Goal: Information Seeking & Learning: Learn about a topic

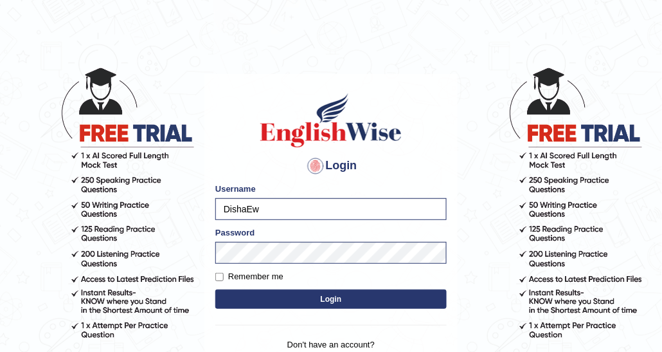
click at [245, 291] on button "Login" at bounding box center [331, 298] width 232 height 19
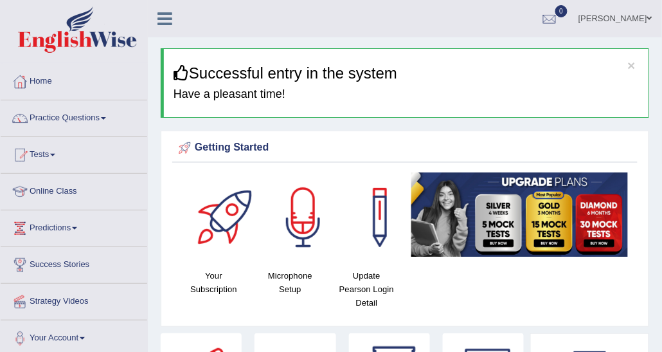
click at [97, 111] on link "Practice Questions" at bounding box center [74, 116] width 147 height 32
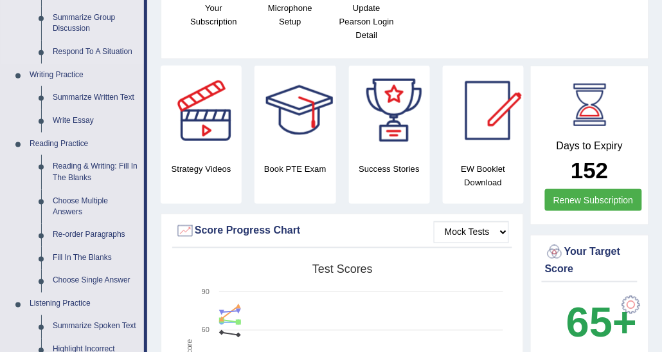
scroll to position [274, 0]
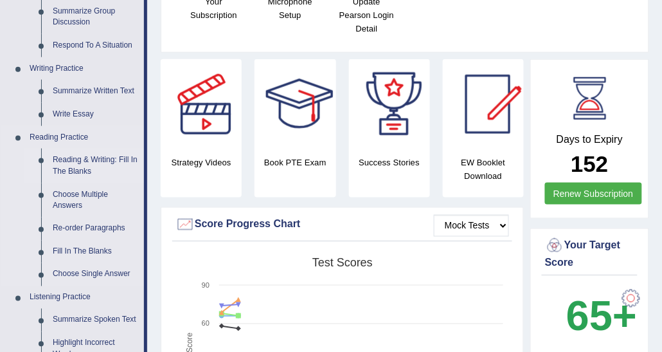
click at [80, 166] on link "Reading & Writing: Fill In The Blanks" at bounding box center [95, 166] width 97 height 34
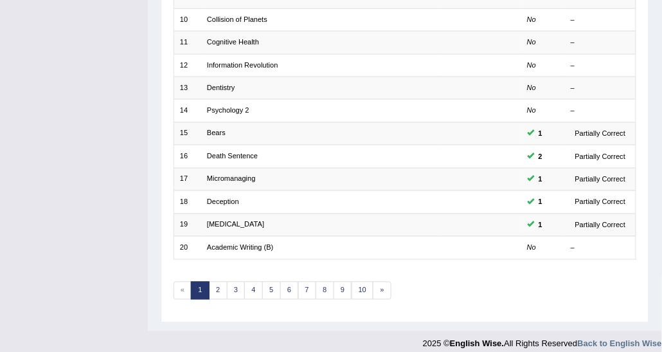
scroll to position [384, 0]
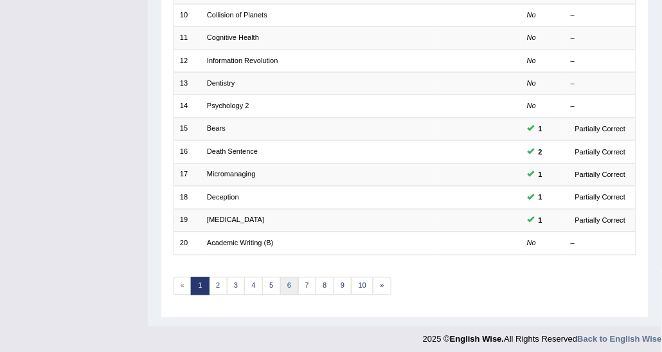
click at [286, 284] on link "6" at bounding box center [289, 286] width 19 height 18
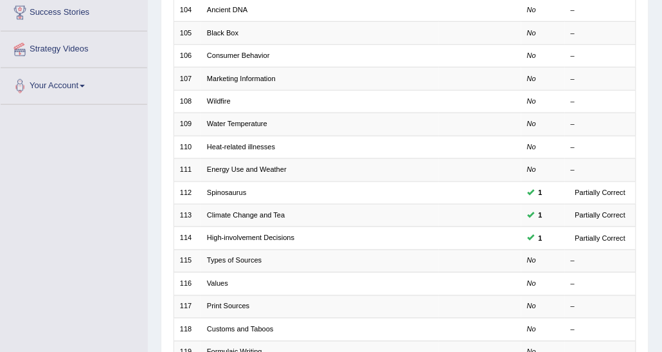
scroll to position [384, 0]
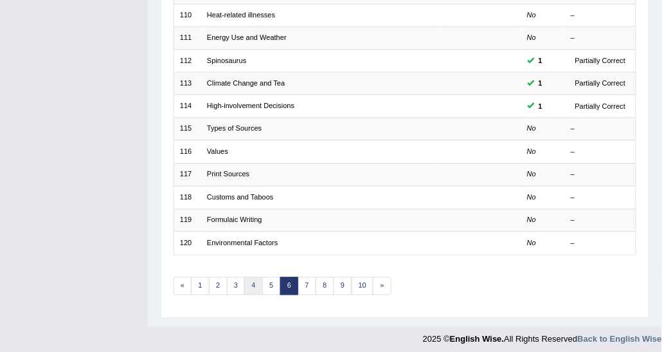
click at [256, 277] on link "4" at bounding box center [253, 286] width 19 height 18
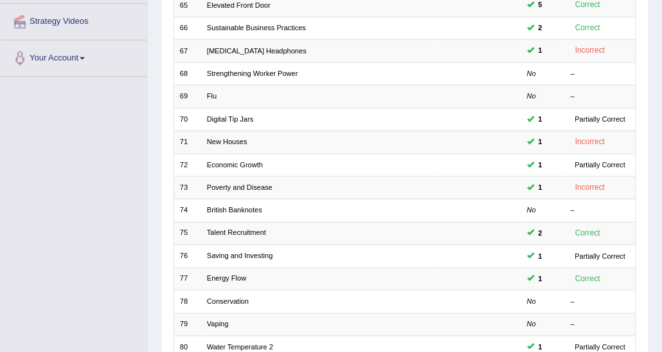
scroll to position [384, 0]
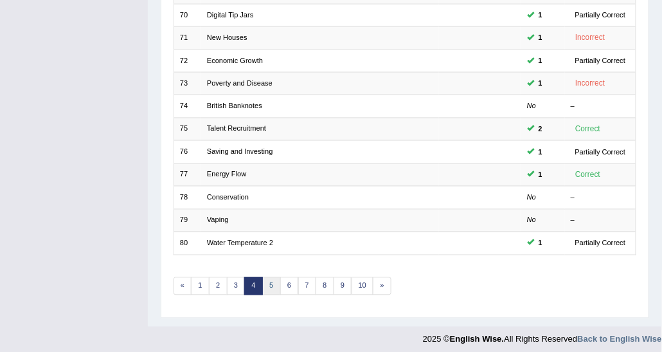
click at [268, 277] on link "5" at bounding box center [271, 286] width 19 height 18
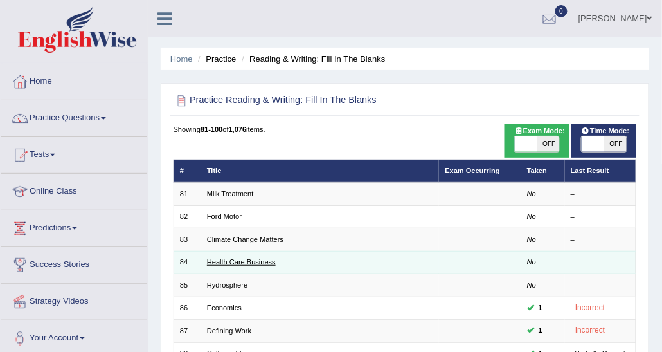
click at [239, 262] on link "Health Care Business" at bounding box center [241, 262] width 69 height 8
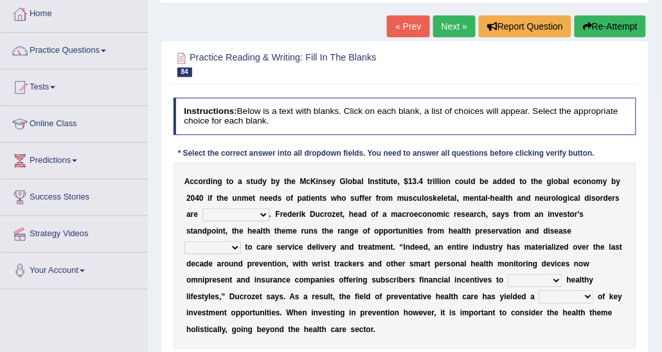
scroll to position [71, 0]
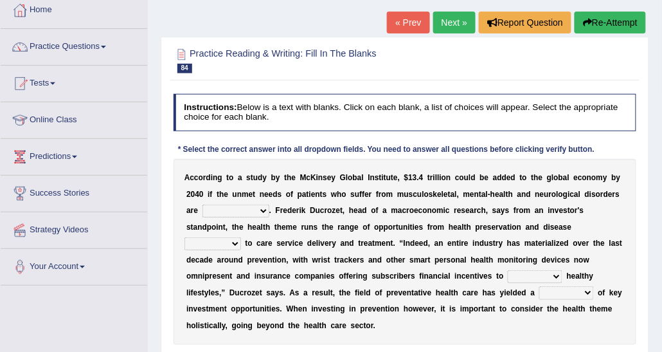
click at [244, 208] on select "demonstrated created addressed altered" at bounding box center [236, 211] width 67 height 13
select select "addressed"
click at [203, 205] on select "demonstrated created addressed altered" at bounding box center [236, 211] width 67 height 13
click at [241, 237] on select "prevention projection promotion prohibition" at bounding box center [213, 243] width 57 height 13
select select "prevention"
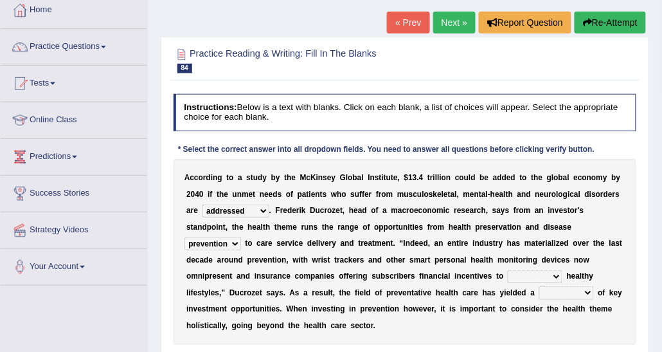
click at [241, 237] on select "prevention projection promotion prohibition" at bounding box center [213, 243] width 57 height 13
click at [508, 277] on select "adopt effect abandon extend" at bounding box center [535, 276] width 55 height 13
select select "extend"
click at [508, 270] on select "adopt effect abandon extend" at bounding box center [535, 276] width 55 height 13
click at [540, 295] on select "number means team network" at bounding box center [567, 292] width 55 height 13
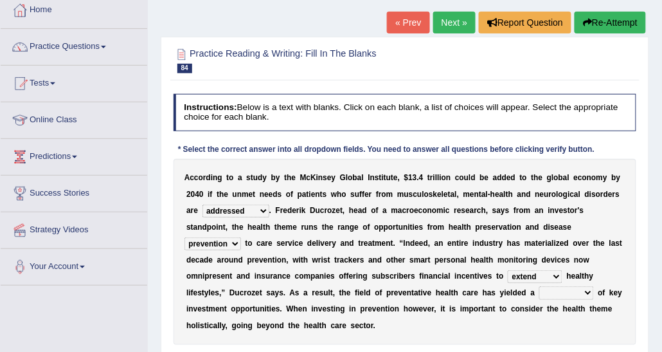
select select "team"
click at [540, 286] on select "number means team network" at bounding box center [567, 292] width 55 height 13
click at [508, 271] on select "adopt effect abandon extend" at bounding box center [535, 276] width 55 height 13
select select "adopt"
click at [508, 270] on select "adopt effect abandon extend" at bounding box center [535, 276] width 55 height 13
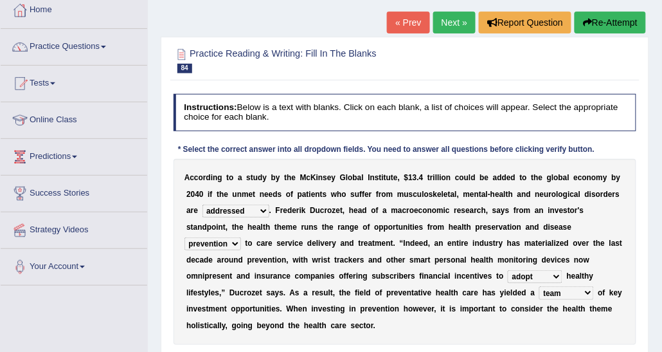
click at [540, 291] on select "number means team network" at bounding box center [567, 292] width 55 height 13
select select "number"
click at [540, 286] on select "number means team network" at bounding box center [567, 292] width 55 height 13
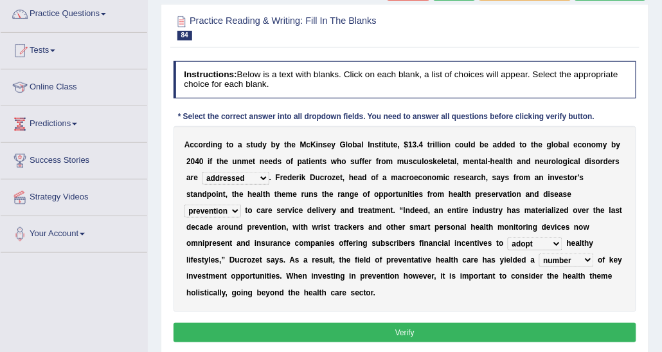
scroll to position [104, 0]
click at [540, 253] on select "number means team network" at bounding box center [567, 259] width 55 height 13
drag, startPoint x: 324, startPoint y: 285, endPoint x: 327, endPoint y: 311, distance: 26.0
click at [327, 311] on div "Instructions: Below is a text with blanks. Click on each blank, a list of choic…" at bounding box center [404, 203] width 469 height 295
click at [327, 323] on button "Verify" at bounding box center [406, 332] width 464 height 19
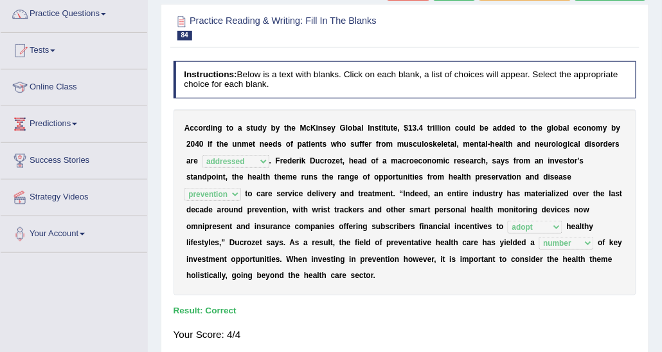
click at [506, 324] on div "Your Score: 4/4" at bounding box center [406, 335] width 464 height 26
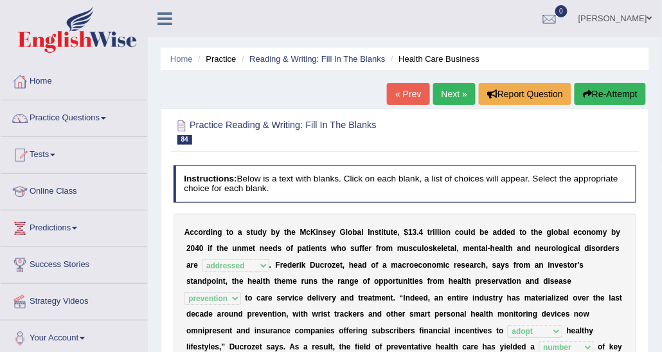
click at [455, 90] on link "Next »" at bounding box center [455, 94] width 42 height 22
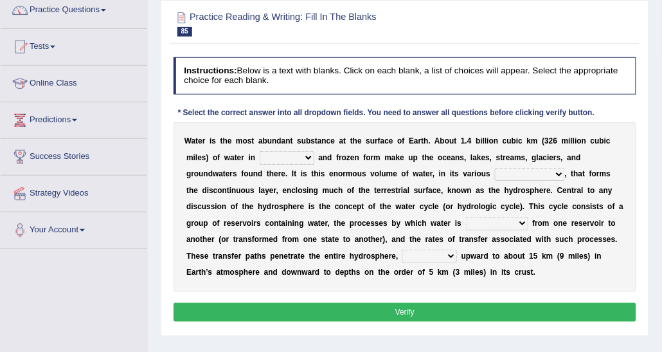
scroll to position [111, 0]
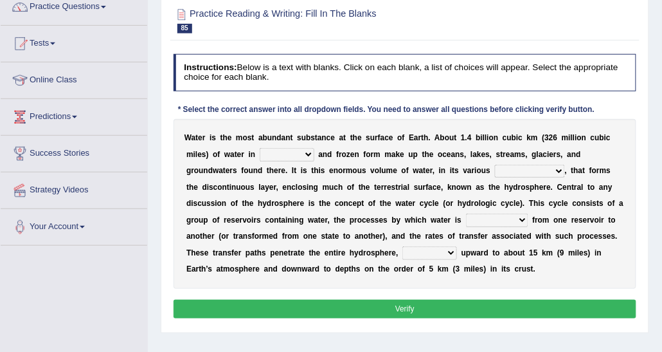
click at [260, 154] on select "liquid mixed gaseous solid" at bounding box center [287, 154] width 55 height 13
select select "liquid"
click at [260, 148] on select "liquid mixed gaseous solid" at bounding box center [287, 154] width 55 height 13
click at [495, 173] on select "levels formats fields manifestations" at bounding box center [530, 171] width 70 height 13
select select "levels"
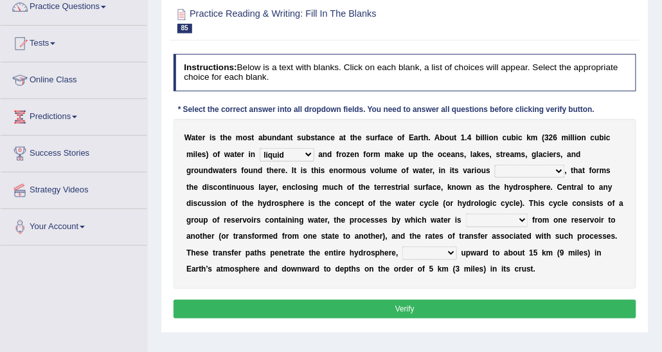
click at [495, 165] on select "levels formats fields manifestations" at bounding box center [530, 171] width 70 height 13
click at [344, 226] on div "W a t e r i s t h e m o s t a b u n d a n t s u b s t a n c e a t t h e s u r f…" at bounding box center [406, 204] width 464 height 170
click at [466, 217] on select "transmitted transferred translated transplanted" at bounding box center [497, 220] width 62 height 13
select select "transferred"
click at [466, 214] on select "transmitted transferred translated transplanted" at bounding box center [497, 220] width 62 height 13
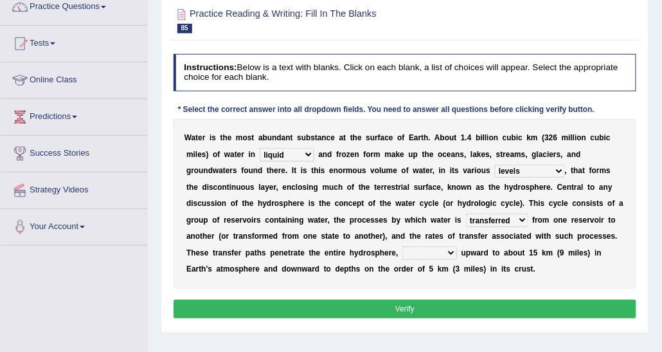
click at [403, 253] on select "extending diving flying soanng" at bounding box center [430, 252] width 55 height 13
select select "extending"
click at [403, 246] on select "extending diving flying soanng" at bounding box center [430, 252] width 55 height 13
click at [290, 309] on button "Verify" at bounding box center [406, 309] width 464 height 19
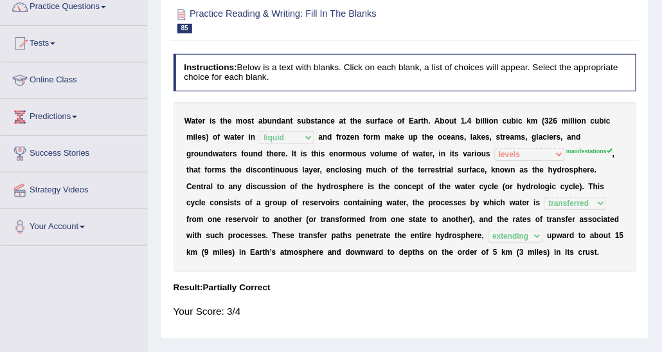
click at [441, 9] on h2 "Practice Reading & Writing: Fill In The Blanks 85 Hydrosphere" at bounding box center [318, 19] width 288 height 27
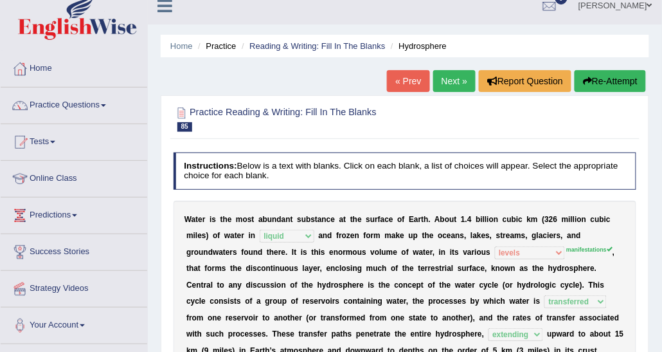
scroll to position [0, 0]
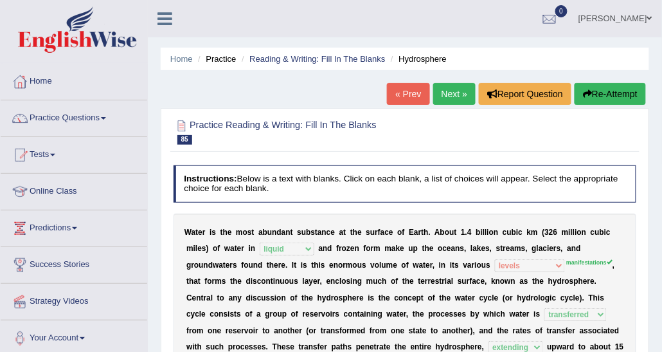
drag, startPoint x: 453, startPoint y: 80, endPoint x: 452, endPoint y: 93, distance: 13.5
click at [452, 93] on div "Home Practice Reading & Writing: Fill In The Blanks Hydrosphere « Prev Next » R…" at bounding box center [405, 321] width 515 height 643
click at [452, 93] on link "Next »" at bounding box center [455, 94] width 42 height 22
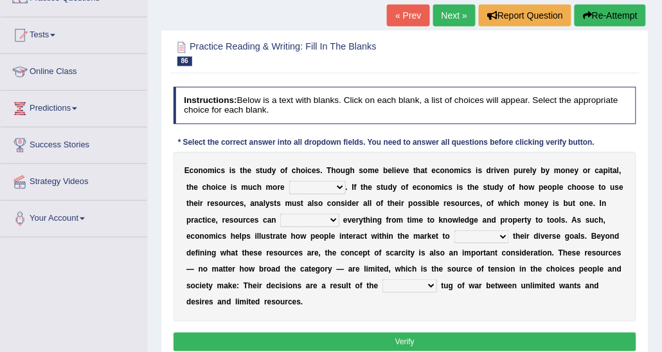
click at [304, 182] on select "discursive permissive expansive expensive" at bounding box center [317, 187] width 57 height 13
select select "discursive"
click at [289, 181] on select "discursive permissive expansive expensive" at bounding box center [317, 187] width 57 height 13
click at [280, 214] on select "trespass surpass debate encompass" at bounding box center [309, 220] width 59 height 13
select select "surpass"
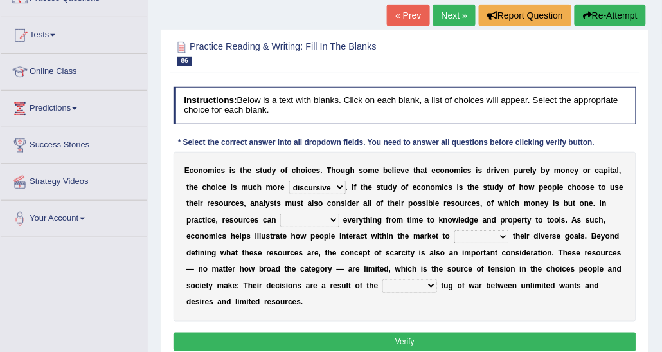
click at [280, 214] on select "trespass surpass debate encompass" at bounding box center [309, 220] width 59 height 13
click at [401, 268] on b "h" at bounding box center [403, 268] width 5 height 9
click at [397, 242] on div "E c o n o m i c s i s t h e s t u d y o f c h o i c e s . T h o u g h s o m e b…" at bounding box center [406, 237] width 464 height 170
click at [455, 238] on select "idolize realize utilize finalize" at bounding box center [482, 236] width 55 height 13
select select "idolize"
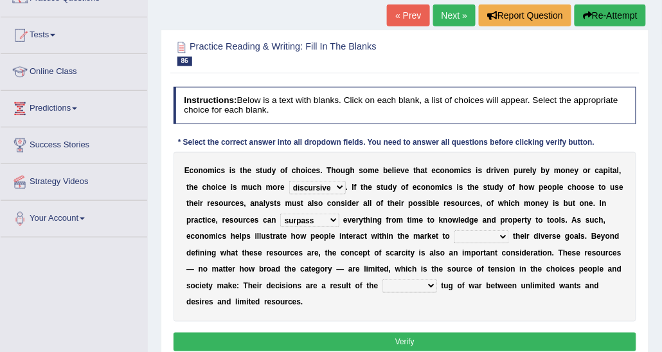
click at [455, 230] on select "idolize realize utilize finalize" at bounding box center [482, 236] width 55 height 13
click at [383, 284] on select "resonant extant blatant constant" at bounding box center [410, 285] width 55 height 13
select select "blatant"
click at [383, 279] on select "resonant extant blatant constant" at bounding box center [410, 285] width 55 height 13
click at [294, 333] on button "Verify" at bounding box center [406, 342] width 464 height 19
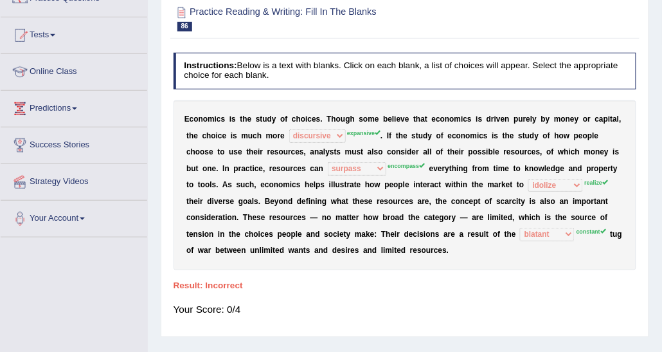
click at [399, 245] on div "E c o n o m i c s i s t h e s t u d y o f c h o i c e s . T h o u g h s o m e b…" at bounding box center [406, 185] width 464 height 170
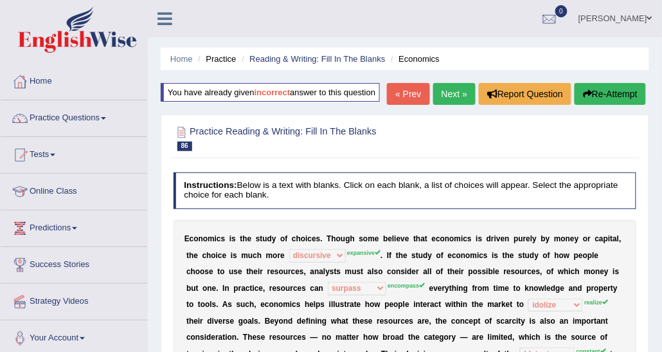
click at [455, 95] on link "Next »" at bounding box center [455, 94] width 42 height 22
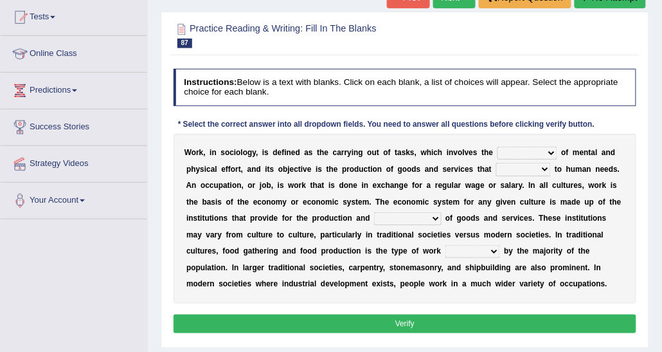
scroll to position [145, 0]
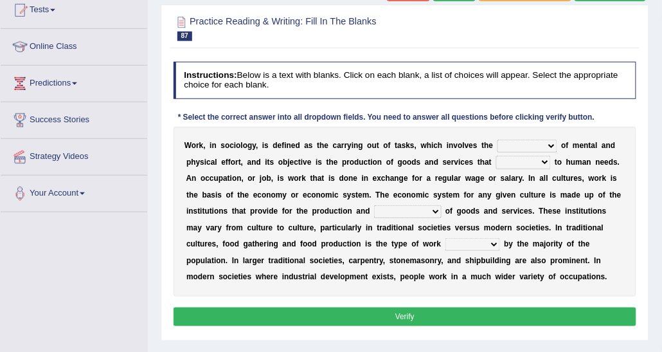
click at [498, 145] on select "conjecture apiculture posture expenditure" at bounding box center [528, 146] width 60 height 13
select select "apiculture"
click at [498, 140] on select "conjecture apiculture posture expenditure" at bounding box center [528, 146] width 60 height 13
click at [497, 161] on select "add design relate cater" at bounding box center [524, 162] width 55 height 13
select select "add"
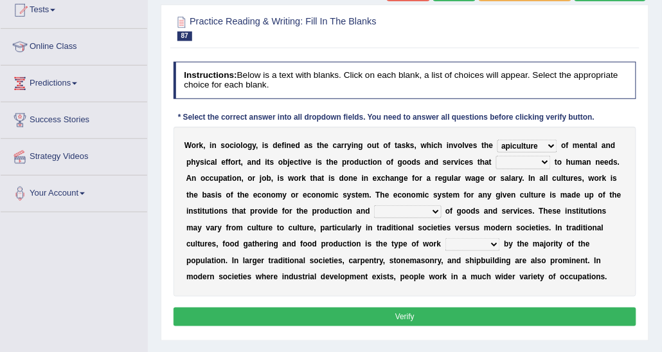
click at [497, 156] on select "add design relate cater" at bounding box center [524, 162] width 55 height 13
click at [332, 199] on div "W o r k , i n s o c i o l o g y , i s d e f i n e d a s t h e c a r r y i n g o…" at bounding box center [406, 212] width 464 height 170
click at [374, 210] on select "figuration distribution consumption disintegration" at bounding box center [407, 211] width 67 height 13
select select "figuration"
click at [374, 205] on select "figuration distribution consumption disintegration" at bounding box center [407, 211] width 67 height 13
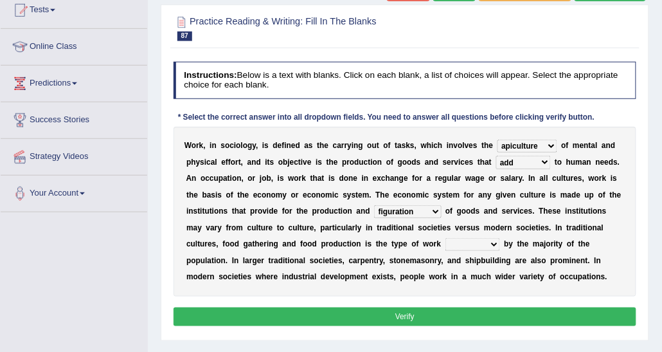
click at [446, 240] on select "canopied built occupied simplified" at bounding box center [473, 244] width 55 height 13
select select "canopied"
click at [446, 238] on select "canopied built occupied simplified" at bounding box center [473, 244] width 55 height 13
click at [358, 311] on button "Verify" at bounding box center [406, 316] width 464 height 19
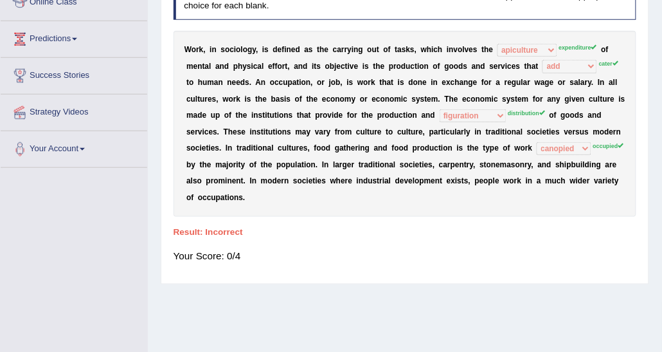
scroll to position [0, 0]
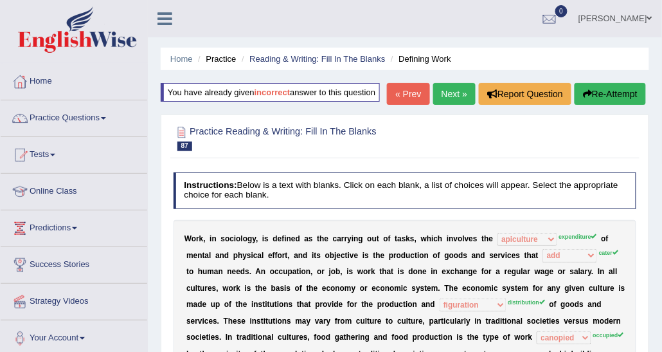
click at [474, 86] on link "Next »" at bounding box center [455, 94] width 42 height 22
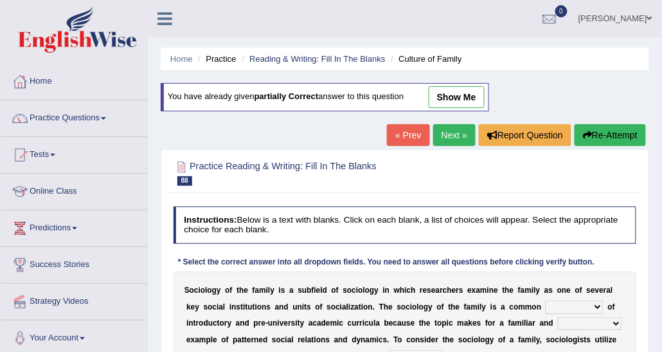
click at [445, 126] on link "Next »" at bounding box center [455, 135] width 42 height 22
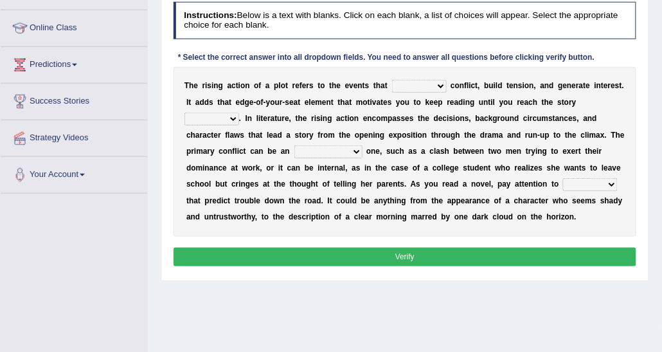
scroll to position [164, 0]
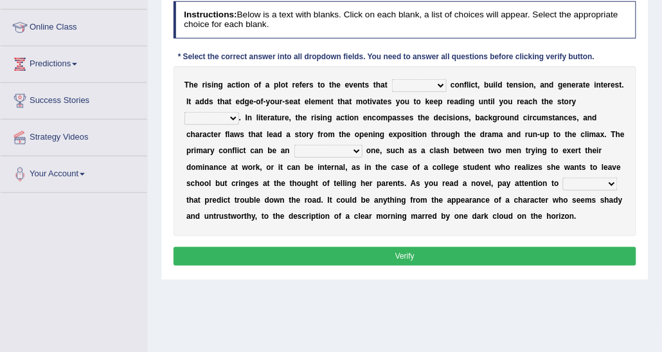
click at [415, 82] on select "provoke invoke revoke convoke" at bounding box center [419, 85] width 55 height 13
select select "provoke"
click at [392, 79] on select "provoke invoke revoke convoke" at bounding box center [419, 85] width 55 height 13
click at [246, 141] on div "T h e r i s i n g a c t i o n o f a p l o t r e f e r s t o t h e e v e n t s t…" at bounding box center [406, 151] width 464 height 170
click at [295, 151] on select "conditional external compositional functional" at bounding box center [329, 151] width 68 height 13
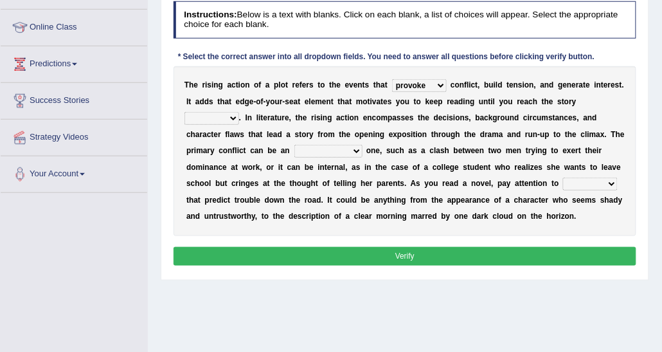
select select "conditional"
click at [295, 145] on select "conditional external compositional functional" at bounding box center [329, 151] width 68 height 13
click at [560, 179] on b at bounding box center [562, 183] width 5 height 9
click at [563, 184] on select "features glues clues traits" at bounding box center [590, 184] width 55 height 13
select select "clues"
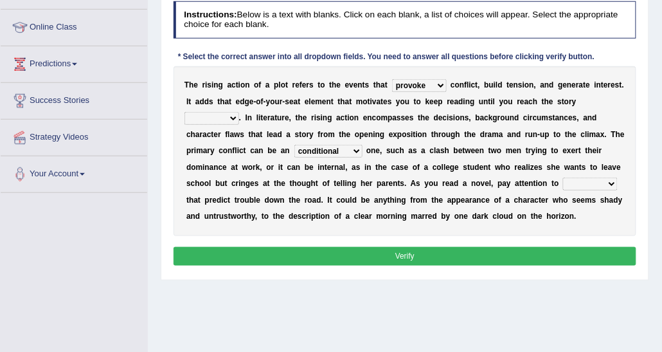
click at [563, 178] on select "features glues clues traits" at bounding box center [590, 184] width 55 height 13
click at [410, 254] on button "Verify" at bounding box center [406, 256] width 464 height 19
click at [239, 112] on select "element line flow climax" at bounding box center [212, 118] width 55 height 13
select select "climax"
click at [239, 112] on select "element line flow climax" at bounding box center [212, 118] width 55 height 13
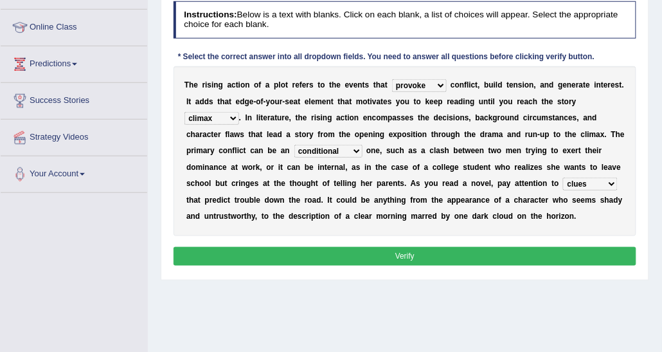
click at [461, 259] on button "Verify" at bounding box center [406, 256] width 464 height 19
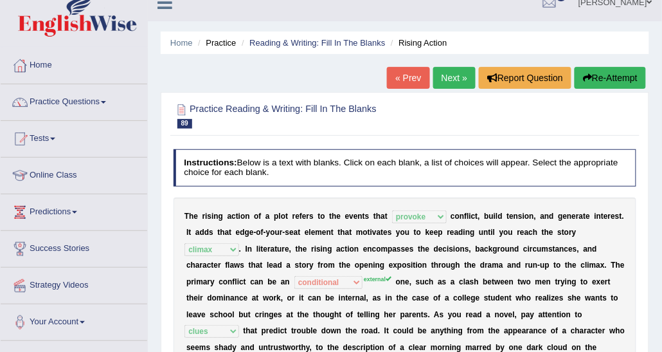
scroll to position [0, 0]
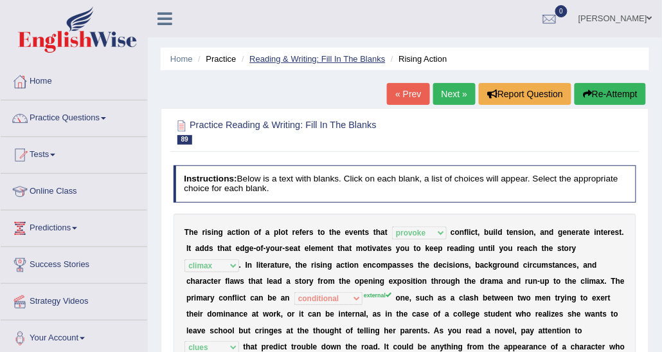
click at [372, 55] on link "Reading & Writing: Fill In The Blanks" at bounding box center [318, 59] width 136 height 10
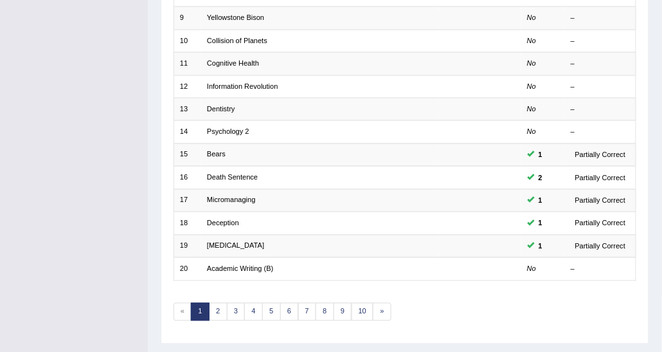
scroll to position [384, 0]
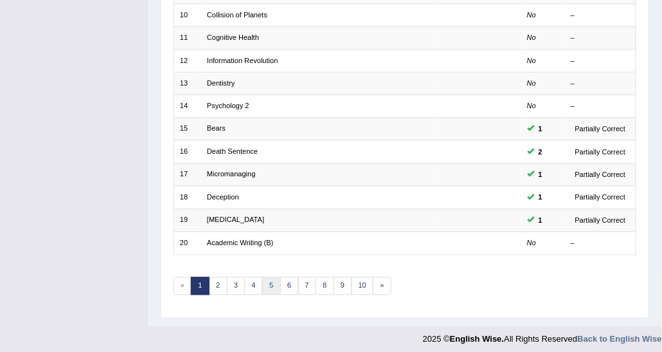
click at [268, 279] on link "5" at bounding box center [271, 286] width 19 height 18
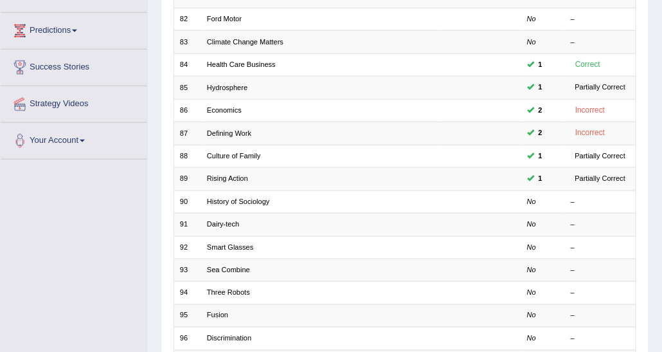
scroll to position [197, 0]
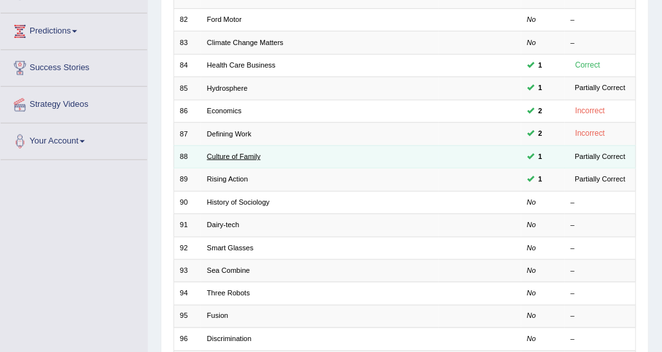
click at [256, 152] on link "Culture of Family" at bounding box center [234, 156] width 54 height 8
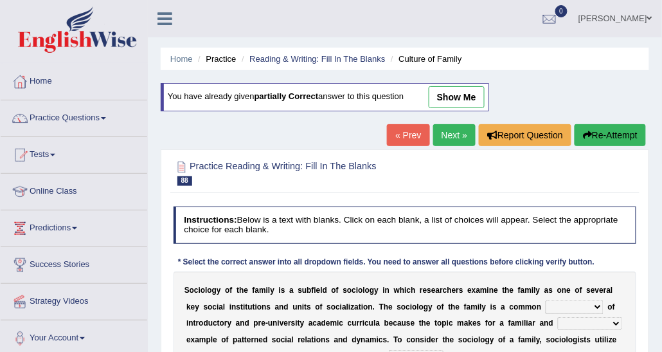
click at [453, 91] on link "show me" at bounding box center [457, 97] width 56 height 22
select select "component"
select select "ineffective"
select select "disposal"
select select "refusal"
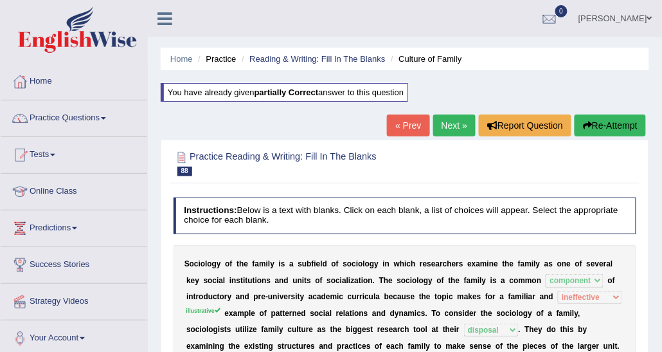
click at [455, 132] on link "Next »" at bounding box center [455, 125] width 42 height 22
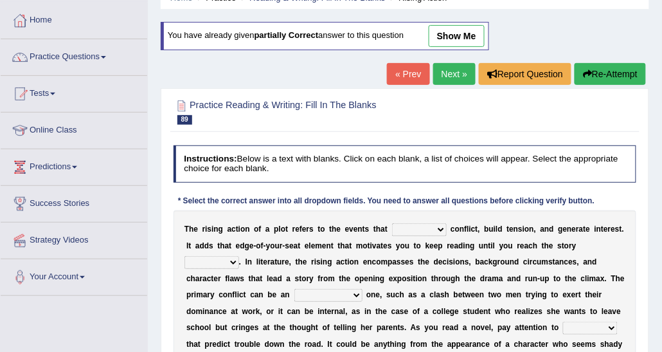
scroll to position [64, 0]
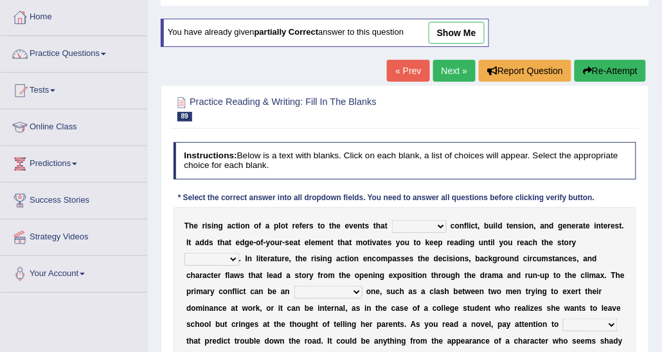
click at [452, 39] on link "show me" at bounding box center [457, 33] width 56 height 22
select select "provoke"
select select "climax"
select select "conditional"
select select "clues"
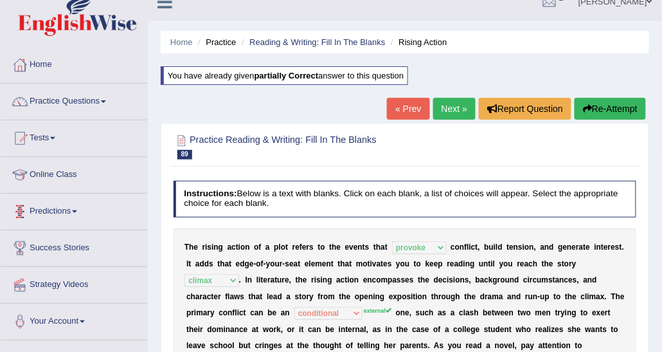
scroll to position [0, 0]
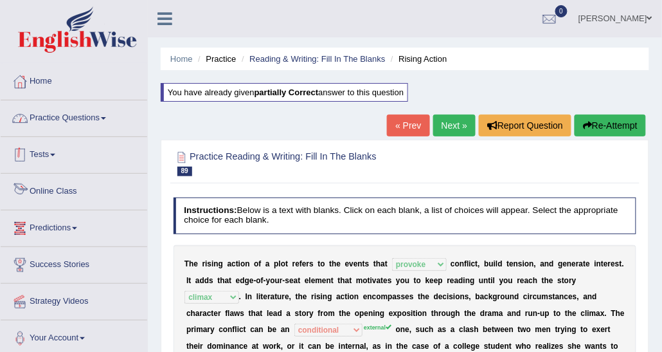
click at [69, 111] on link "Practice Questions" at bounding box center [74, 116] width 147 height 32
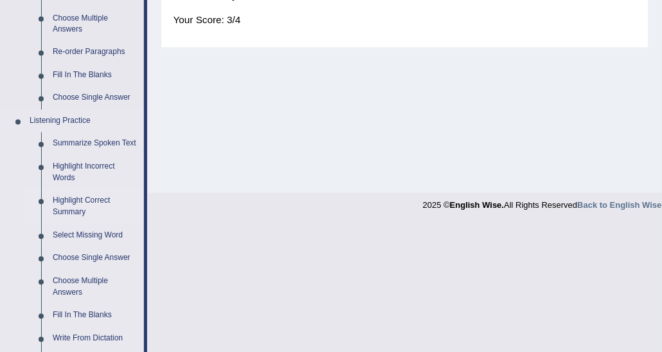
scroll to position [515, 0]
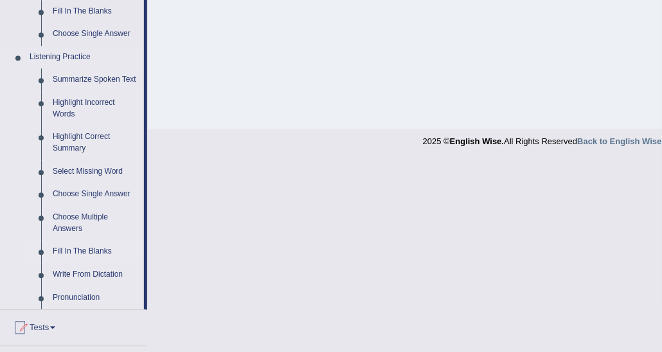
click at [100, 248] on link "Fill In The Blanks" at bounding box center [95, 251] width 97 height 23
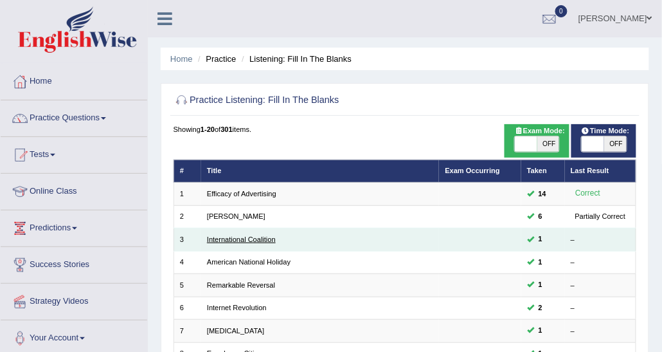
scroll to position [64, 0]
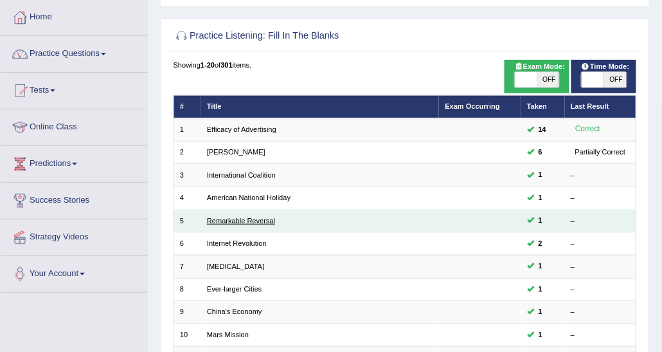
click at [253, 219] on link "Remarkable Reversal" at bounding box center [241, 221] width 68 height 8
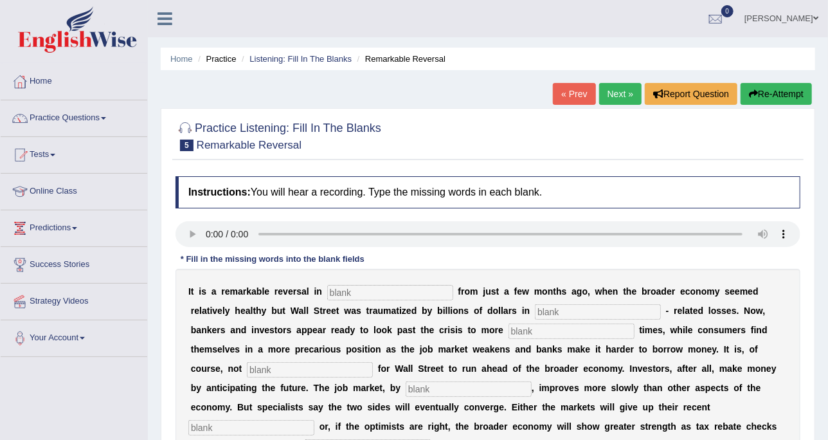
drag, startPoint x: 635, startPoint y: 0, endPoint x: 387, endPoint y: 196, distance: 316.5
click at [387, 196] on h4 "Instructions: You will hear a recording. Type the missing words in each blank." at bounding box center [488, 192] width 625 height 32
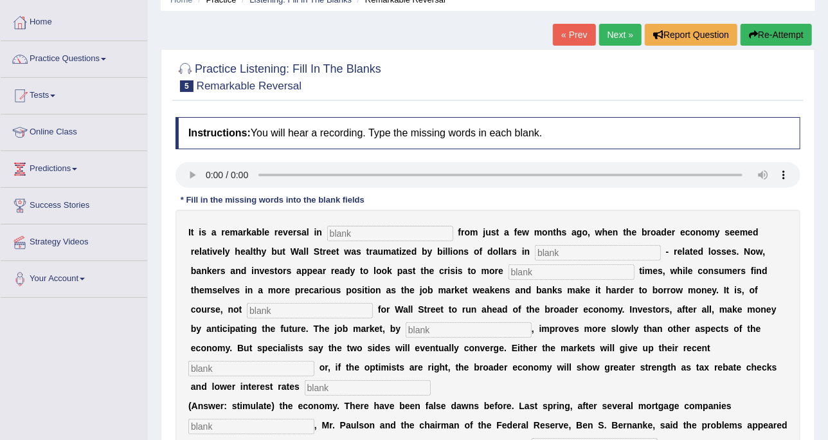
scroll to position [80, 0]
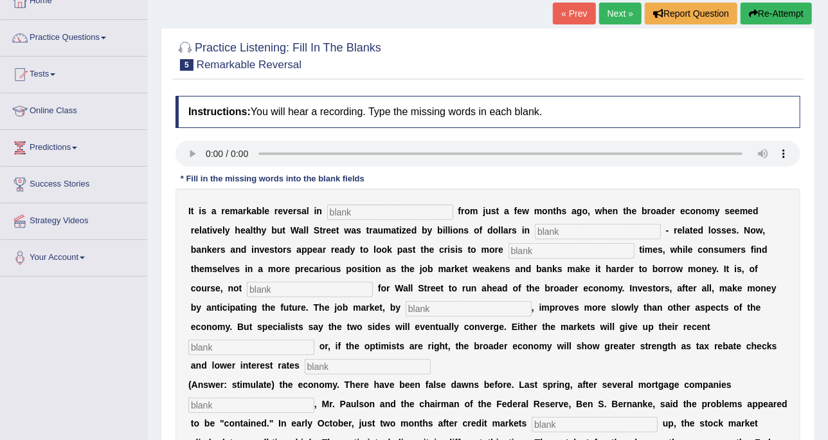
click at [509, 254] on input "text" at bounding box center [572, 250] width 126 height 15
type input "profitable"
click at [373, 282] on input "text" at bounding box center [310, 289] width 126 height 15
type input "uncommon"
click at [406, 301] on input "text" at bounding box center [469, 308] width 126 height 15
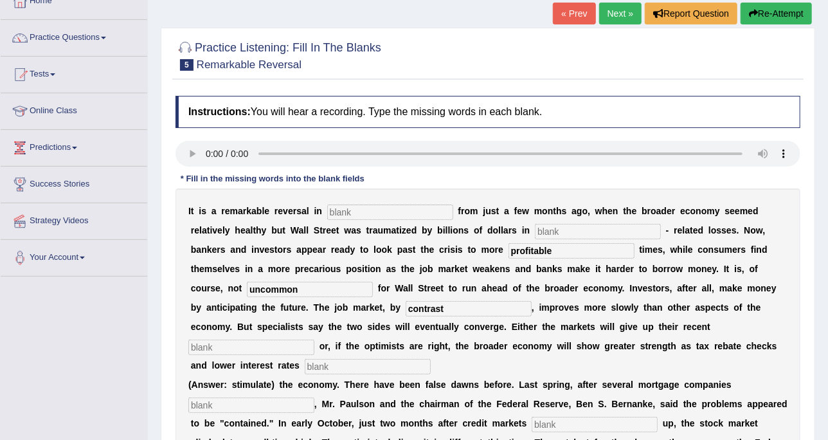
scroll to position [161, 0]
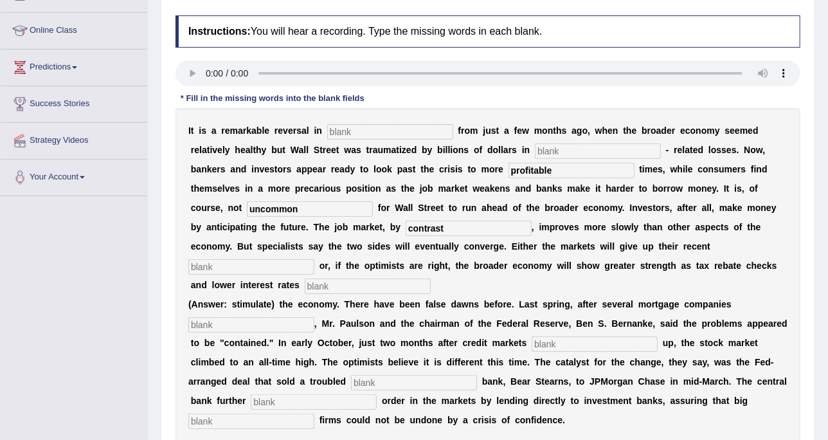
type input "contrast"
click at [315, 259] on input "text" at bounding box center [251, 266] width 126 height 15
type input "games"
click at [431, 278] on input "text" at bounding box center [368, 285] width 126 height 15
type input "stimulate"
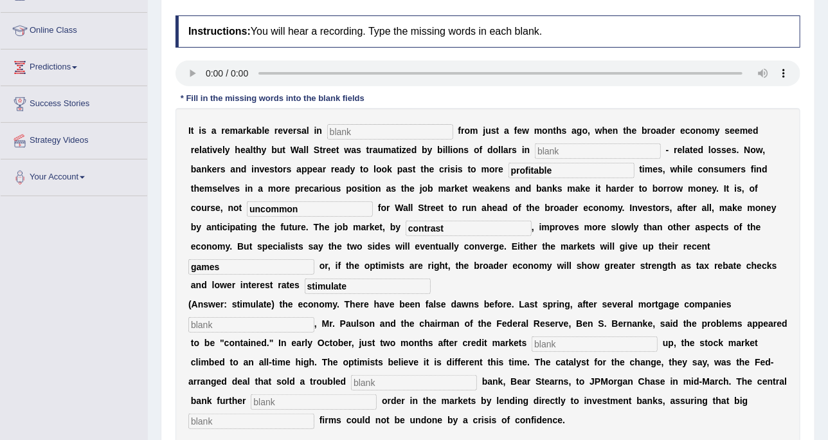
click at [283, 317] on input "text" at bounding box center [251, 324] width 126 height 15
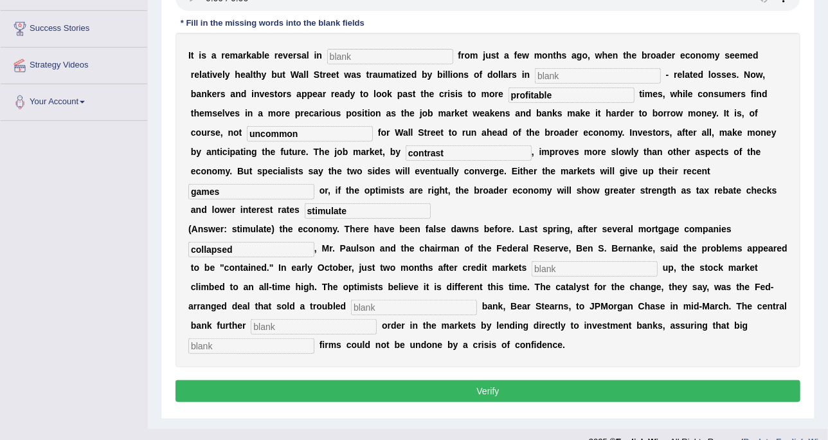
type input "collapsed"
click at [532, 261] on input "text" at bounding box center [595, 268] width 126 height 15
type input "froze"
click at [401, 282] on b "i" at bounding box center [402, 287] width 3 height 10
click at [351, 300] on input "text" at bounding box center [414, 307] width 126 height 15
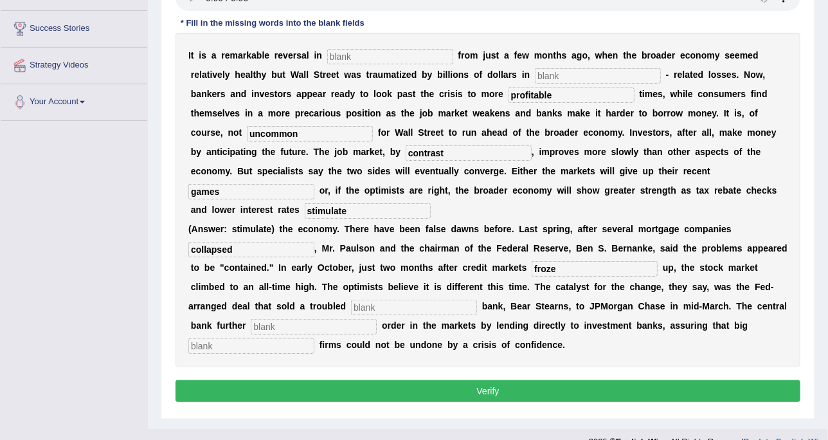
click at [351, 300] on input "text" at bounding box center [414, 307] width 126 height 15
type input "investment"
click at [284, 319] on input "text" at bounding box center [314, 326] width 126 height 15
type input "restored"
click at [315, 338] on input "text" at bounding box center [251, 345] width 126 height 15
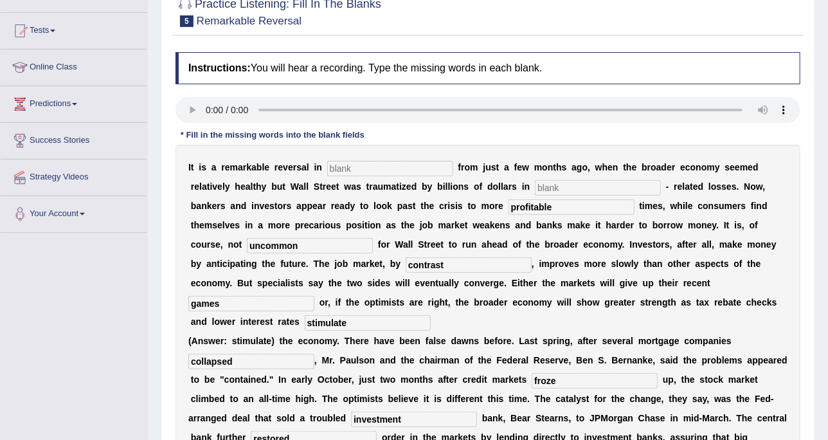
scroll to position [156, 0]
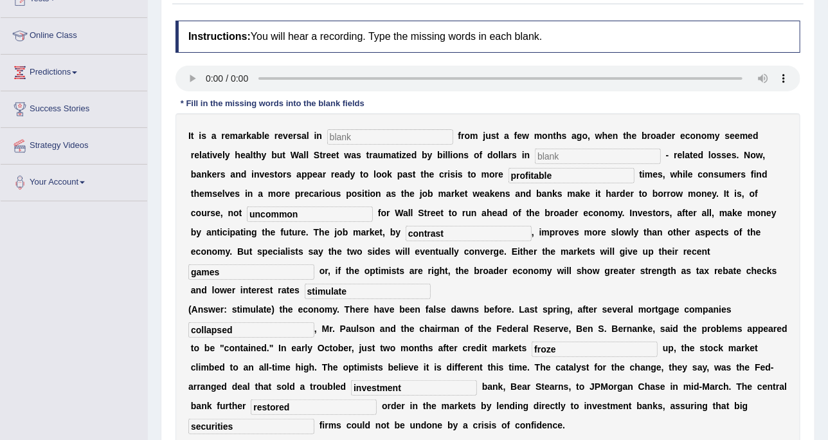
type input "securities"
click at [364, 135] on input "text" at bounding box center [390, 136] width 126 height 15
type input "m"
click at [530, 151] on b at bounding box center [532, 155] width 5 height 10
click at [535, 152] on input "text" at bounding box center [598, 156] width 126 height 15
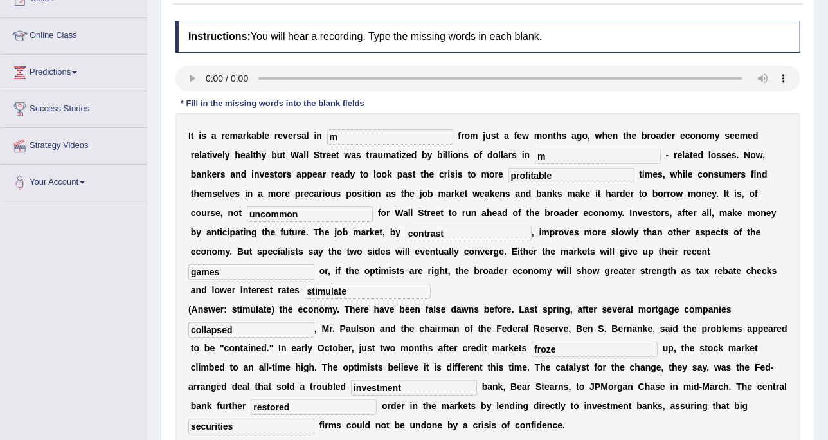
scroll to position [236, 0]
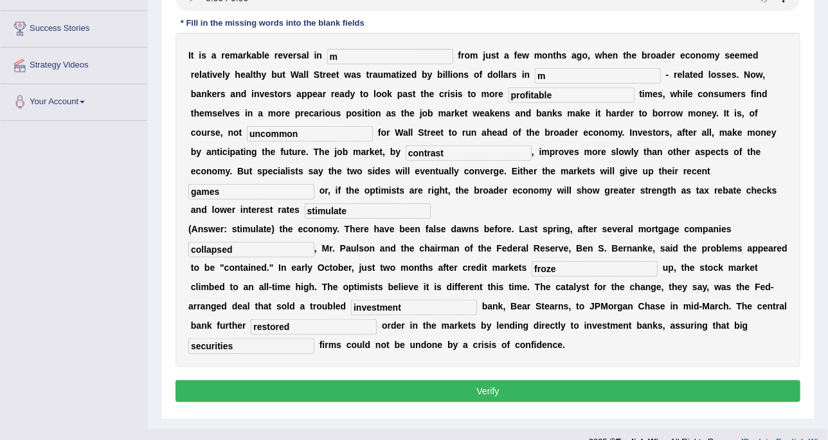
type input "m"
click at [467, 351] on div "Instructions: You will hear a recording. Type the missing words in each blank. …" at bounding box center [488, 173] width 632 height 479
click at [470, 351] on button "Verify" at bounding box center [488, 391] width 625 height 22
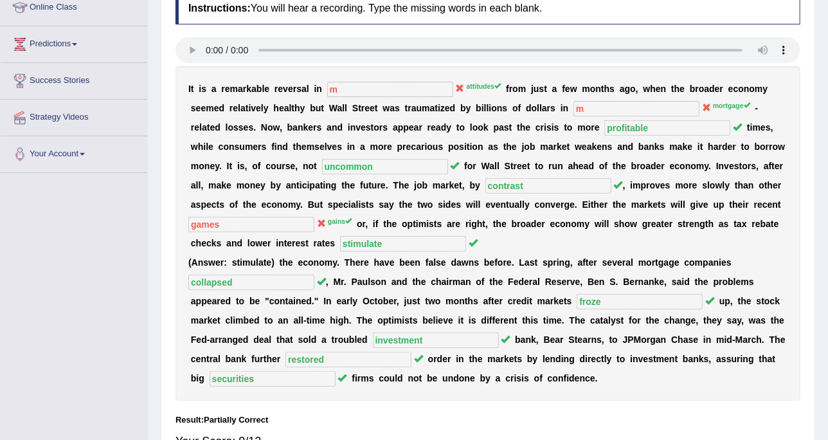
scroll to position [155, 0]
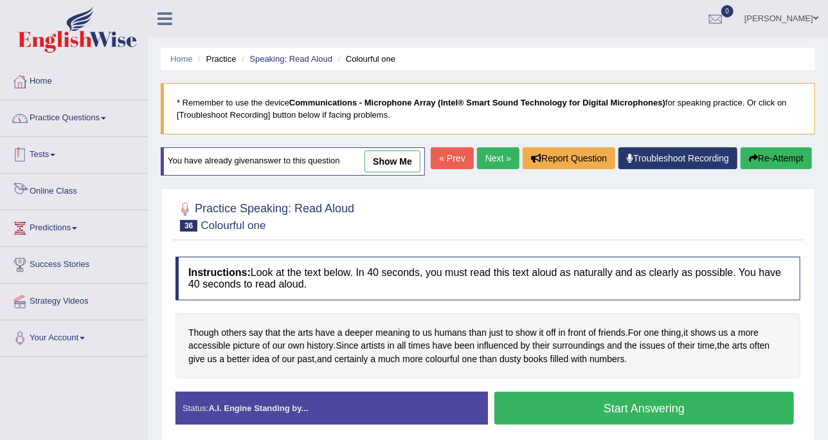
click at [24, 118] on div at bounding box center [19, 118] width 19 height 19
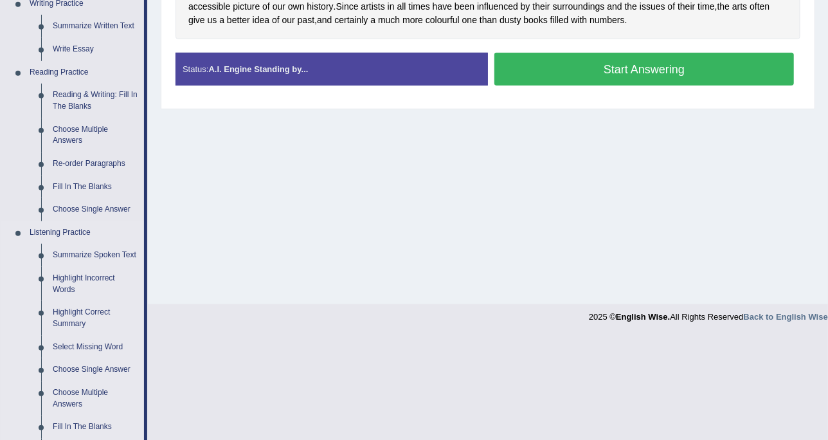
scroll to position [402, 0]
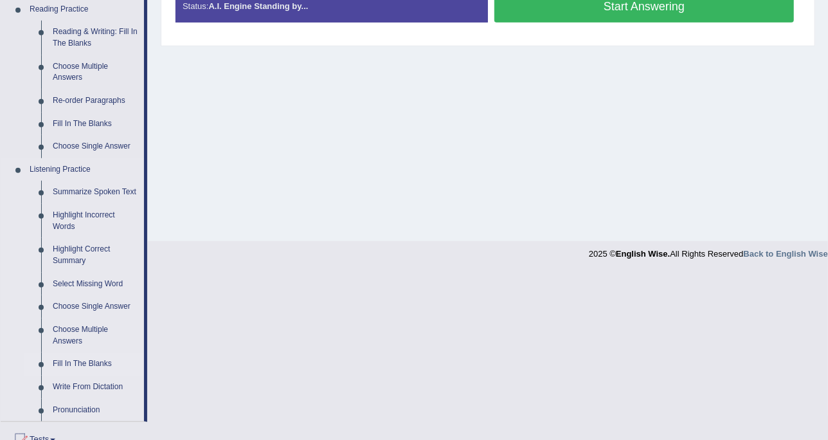
click at [96, 361] on link "Fill In The Blanks" at bounding box center [95, 363] width 97 height 23
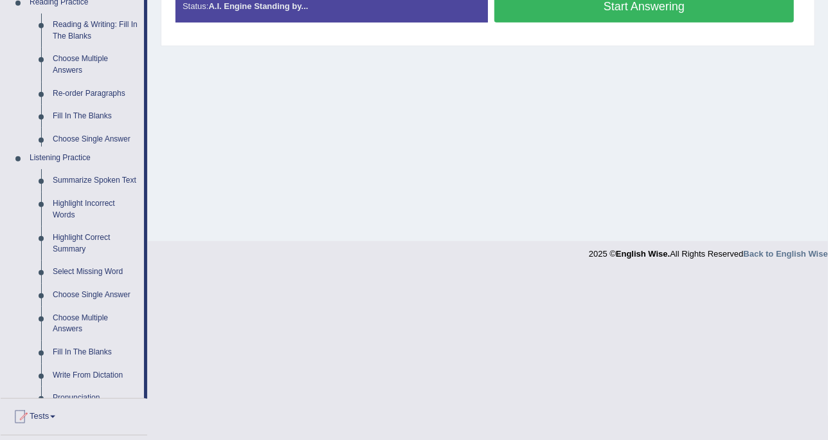
scroll to position [235, 0]
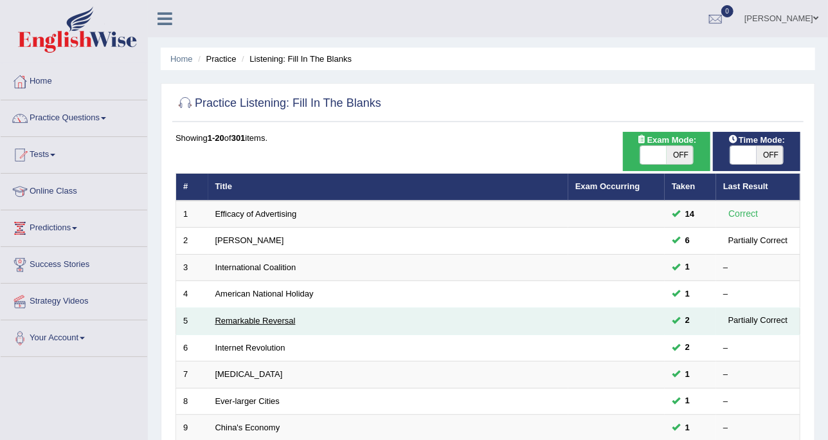
click at [229, 316] on link "Remarkable Reversal" at bounding box center [255, 321] width 80 height 10
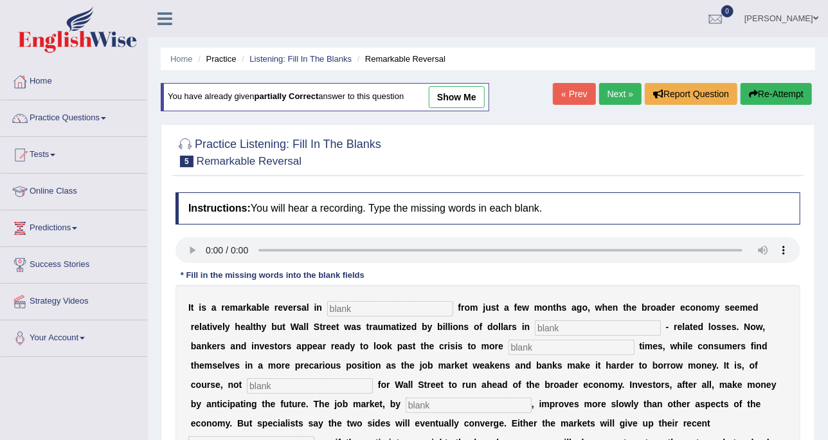
click at [472, 93] on link "show me" at bounding box center [457, 97] width 56 height 22
type input "m"
type input "profitable"
type input "uncommon"
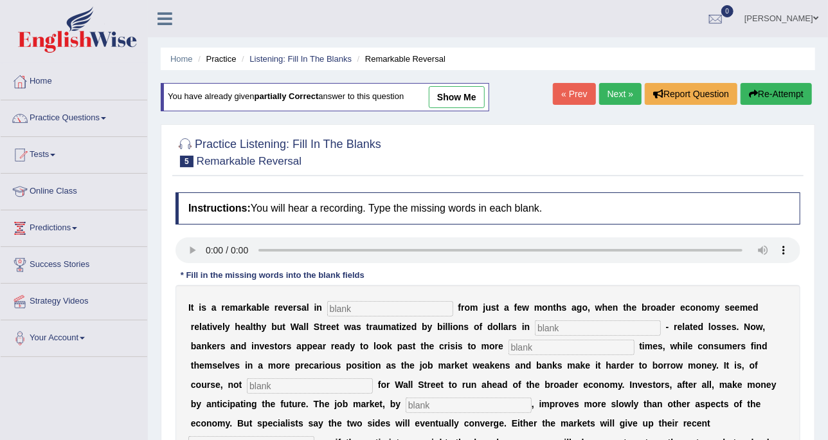
type input "contrast"
type input "games"
type input "stimulate"
type input "collapsed"
type input "froze"
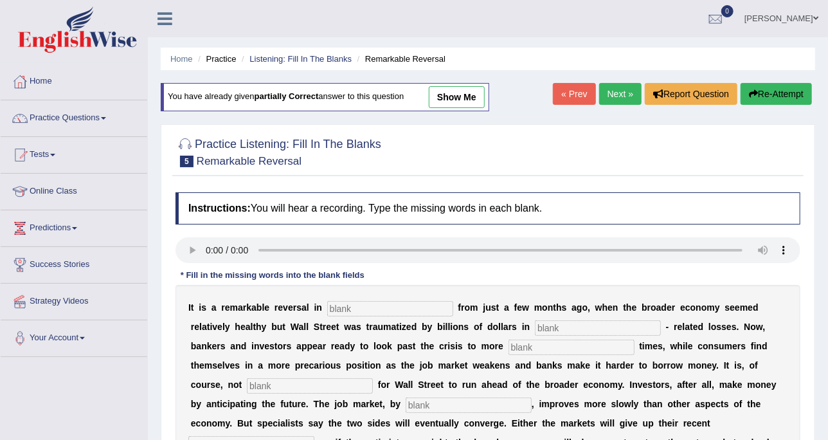
type input "investment"
type input "restored"
type input "securities"
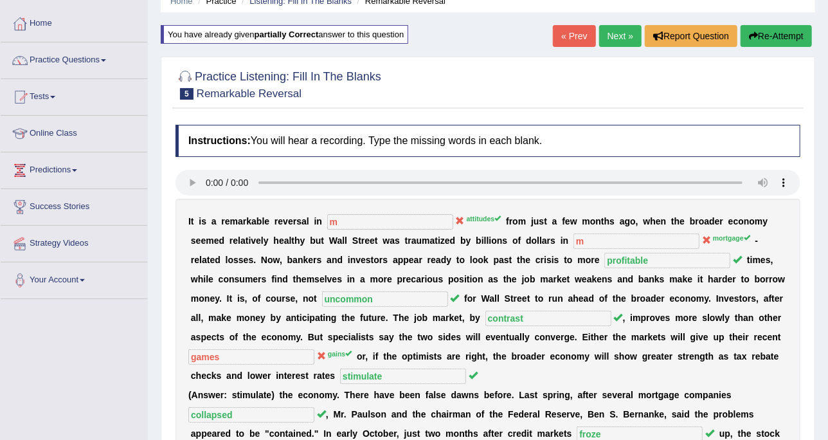
scroll to position [161, 0]
